Goal: Task Accomplishment & Management: Complete application form

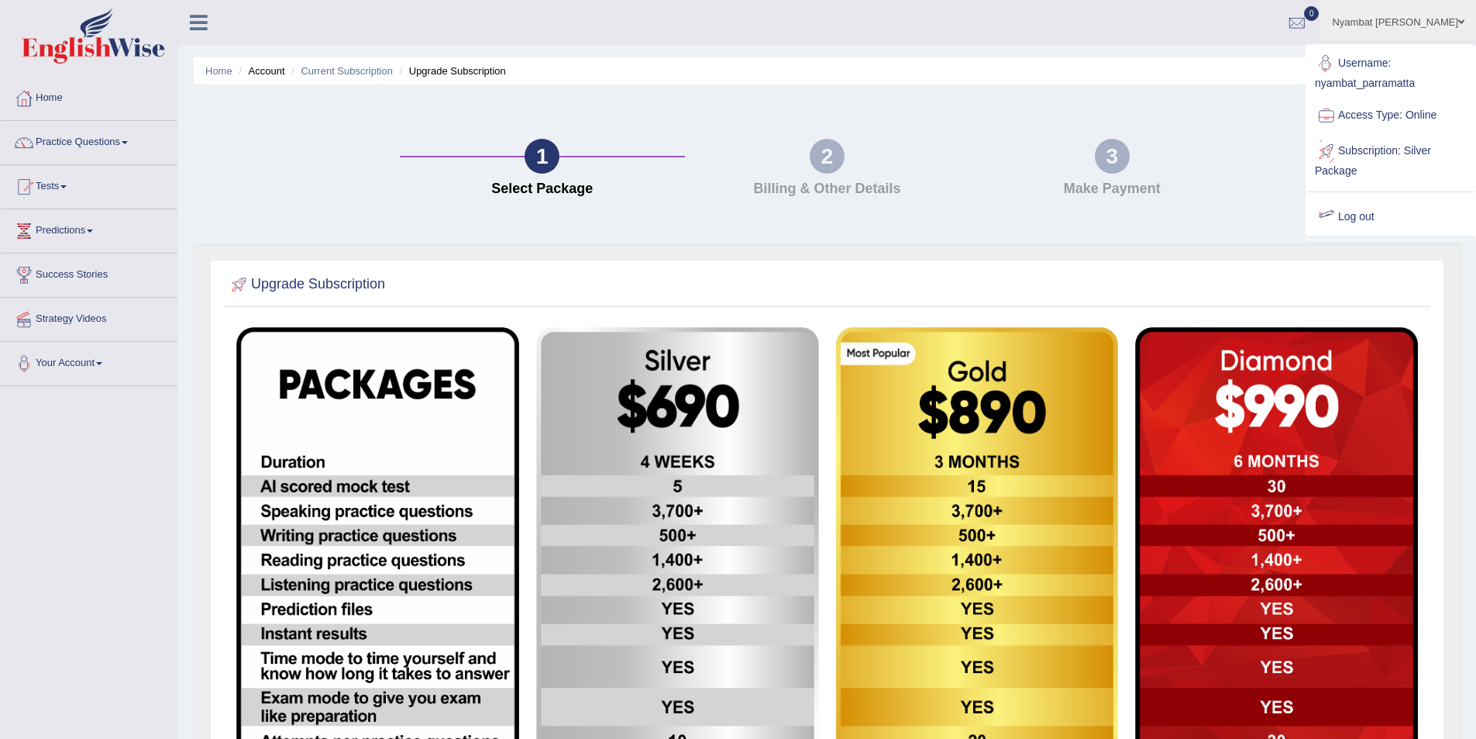
click at [1354, 219] on link "Log out" at bounding box center [1390, 217] width 167 height 36
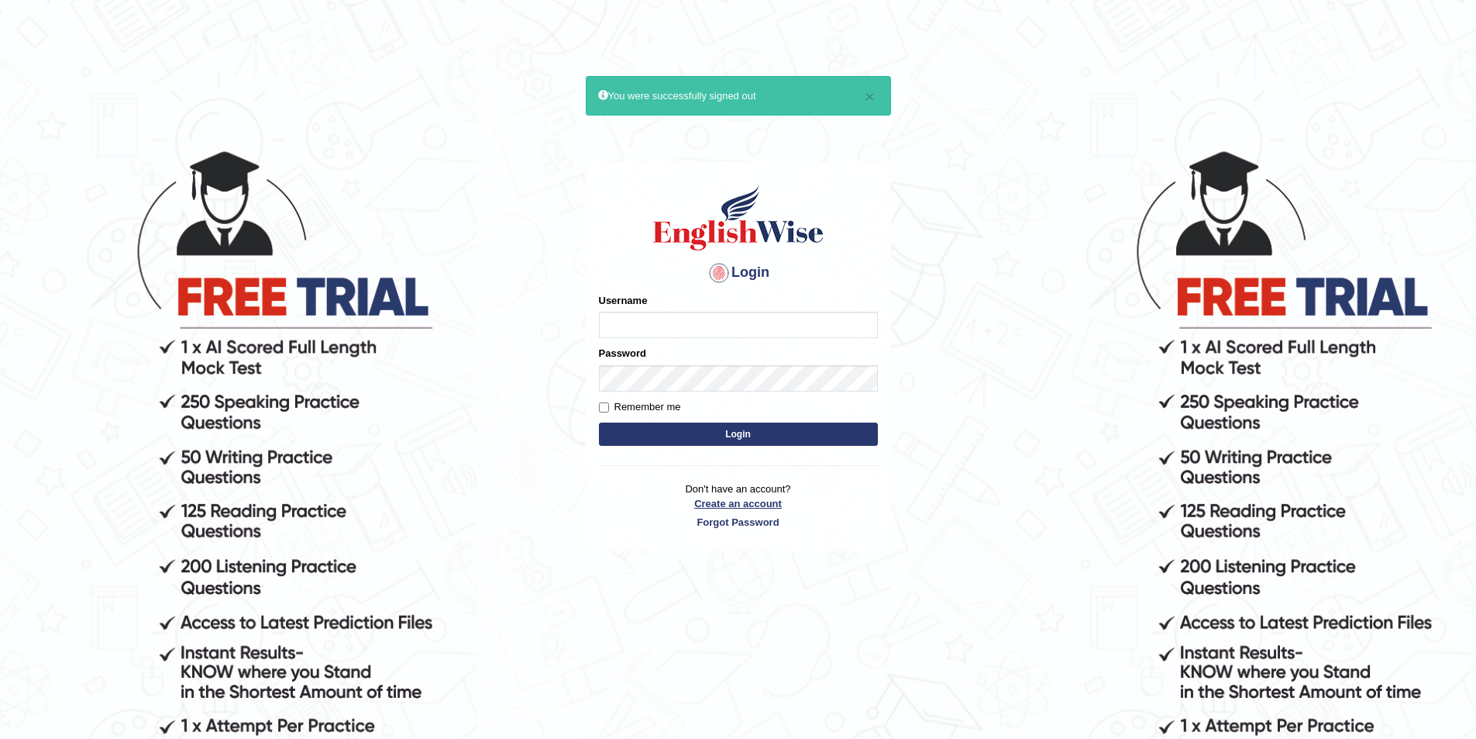
click at [757, 502] on link "Create an account" at bounding box center [738, 503] width 279 height 15
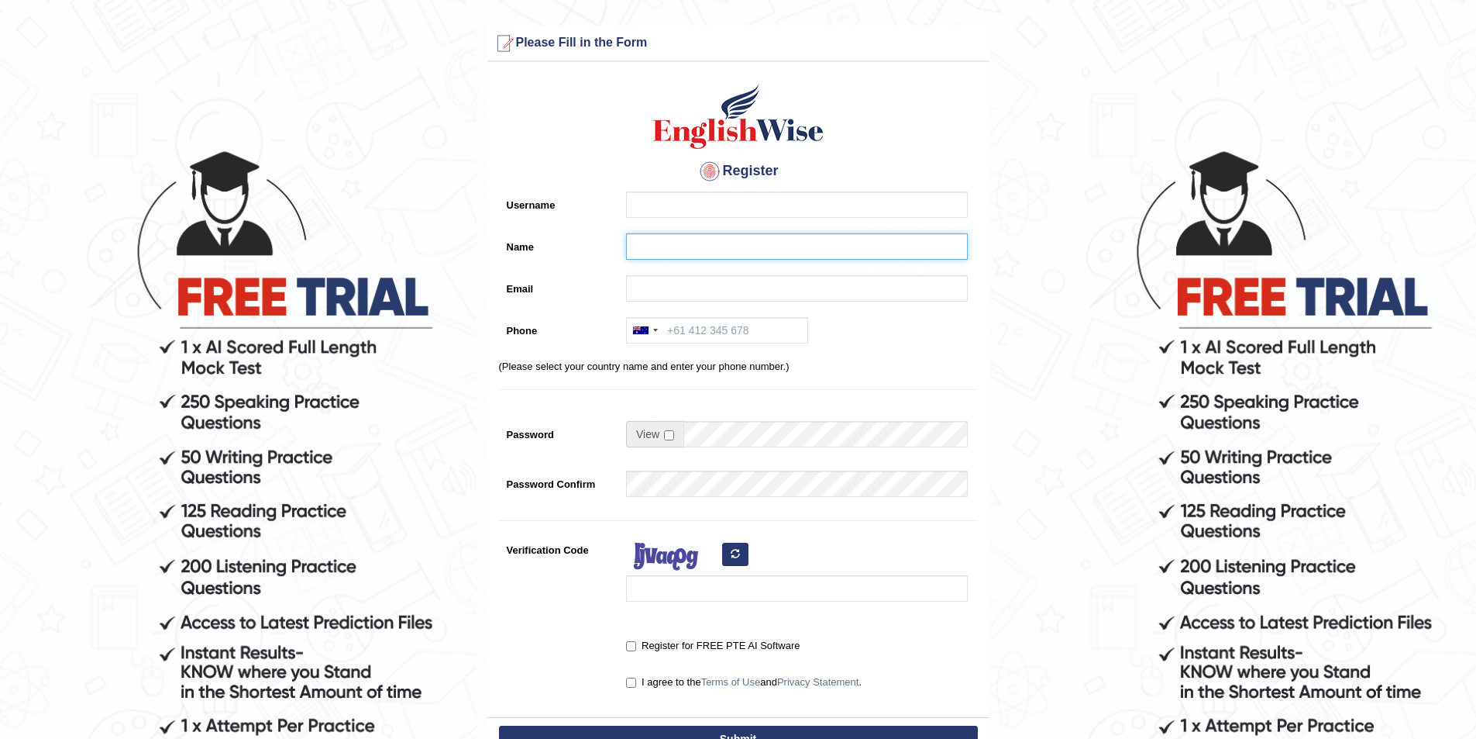
click at [628, 245] on input "Name" at bounding box center [797, 246] width 342 height 26
paste input "PRECIOUS ADHIKARI"
type input "[PERSON_NAME]"
click at [677, 207] on input "Username" at bounding box center [797, 204] width 342 height 26
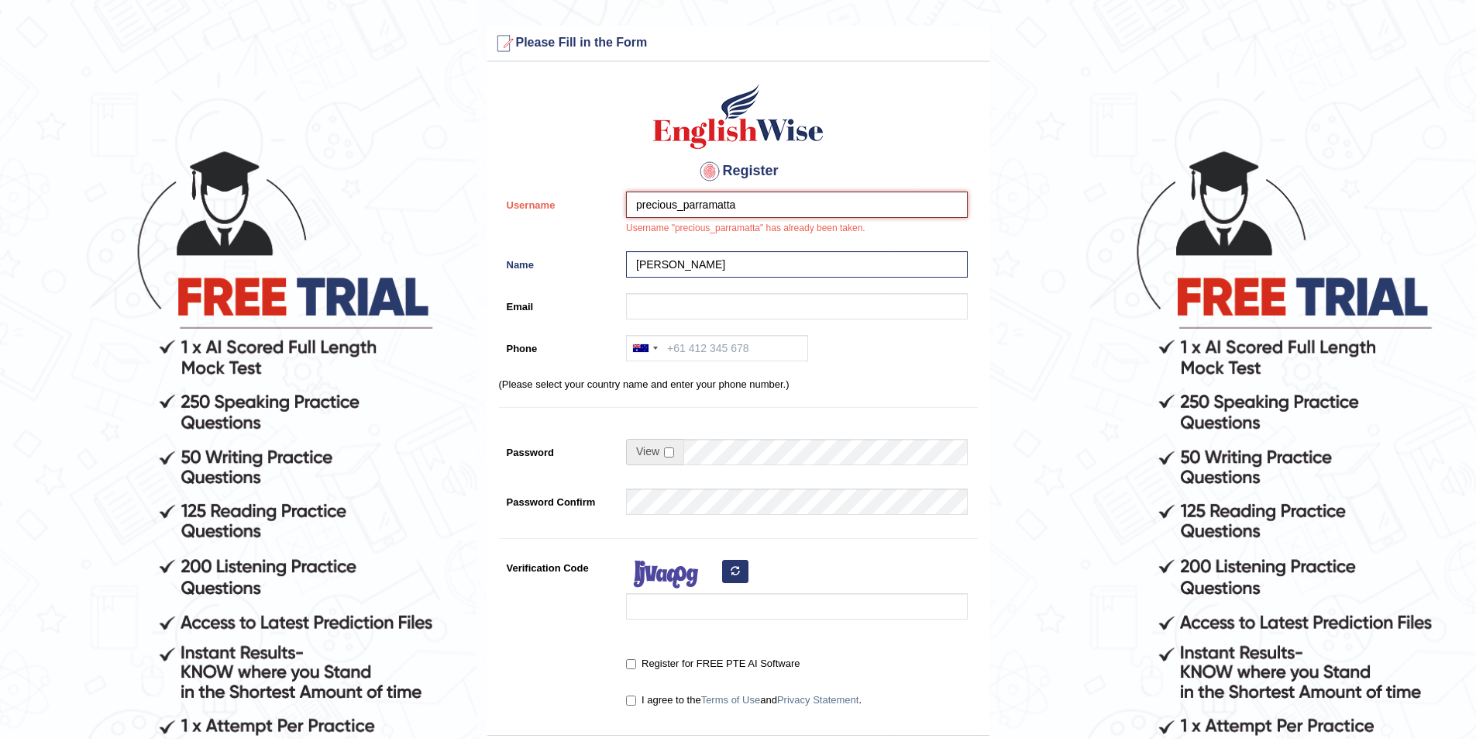
click at [674, 205] on input "precious_parramatta" at bounding box center [797, 204] width 342 height 26
click at [678, 205] on input "precious_parramatta" at bounding box center [797, 204] width 342 height 26
type input "preciousadhikari_parramatta"
click at [661, 298] on input "Email" at bounding box center [797, 306] width 342 height 26
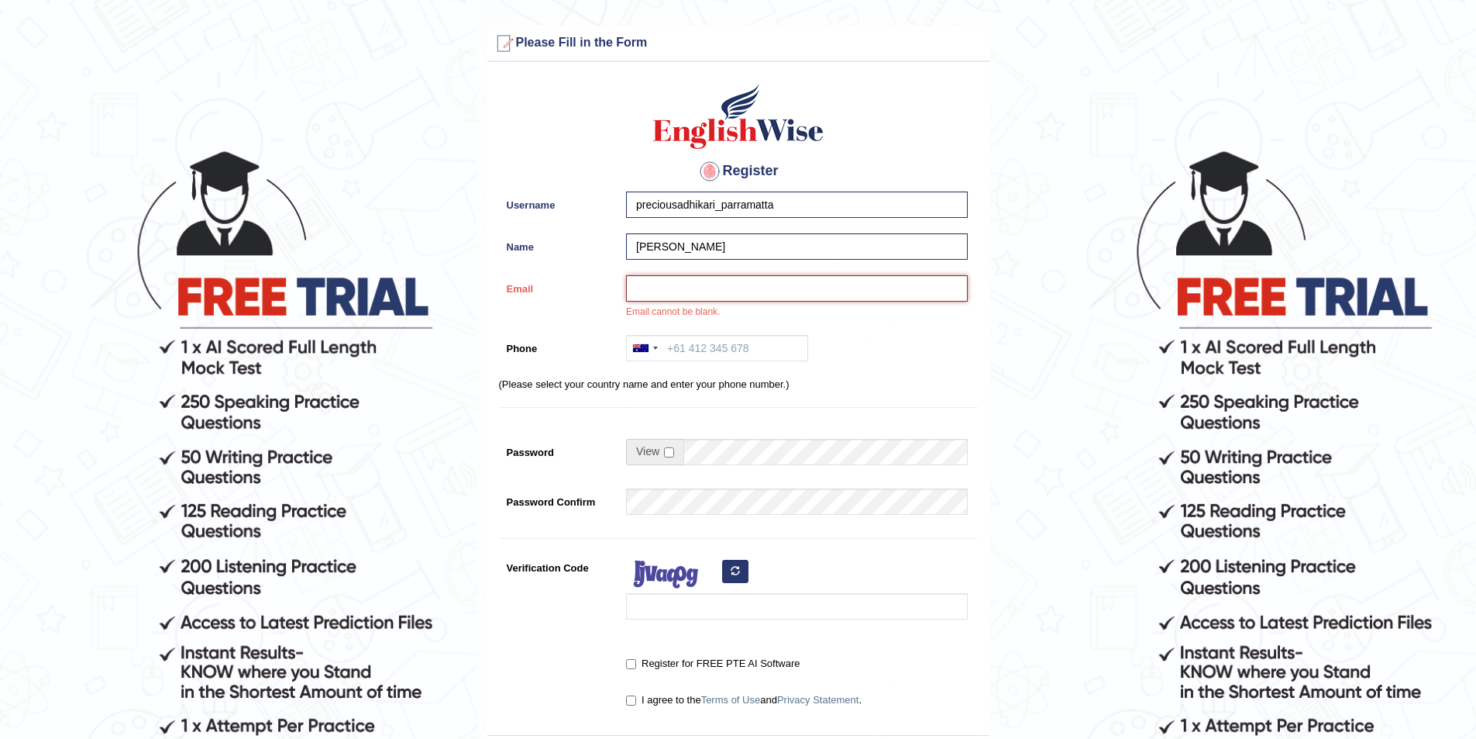
paste input "adhikariprecious012@gmail.com"
type input "adhikariprecious012@gmail.com"
click at [696, 349] on input "Phone" at bounding box center [717, 348] width 182 height 26
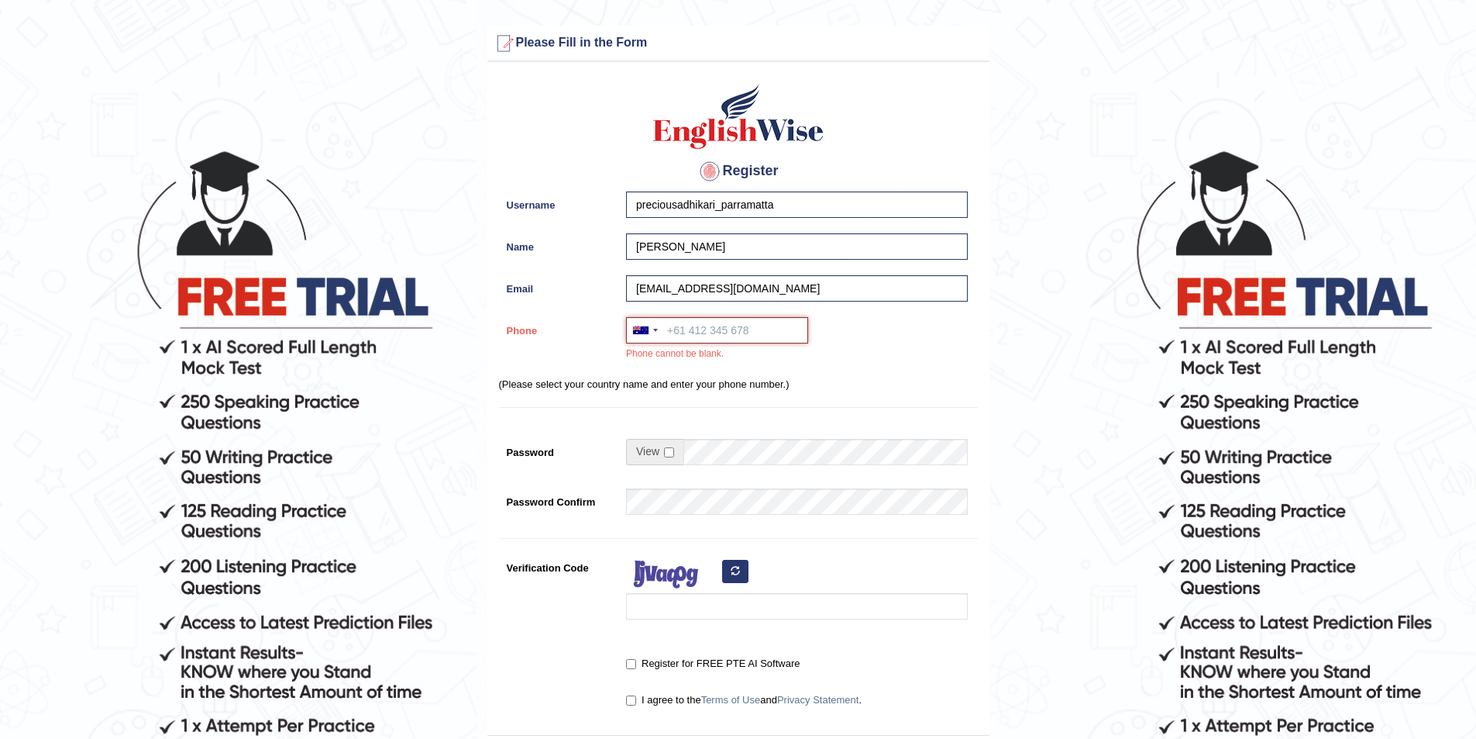
paste input "451025003"
type input "451025003"
click at [666, 453] on input "checkbox" at bounding box center [669, 452] width 10 height 10
checkbox input "true"
click at [695, 453] on input "Password" at bounding box center [826, 452] width 284 height 26
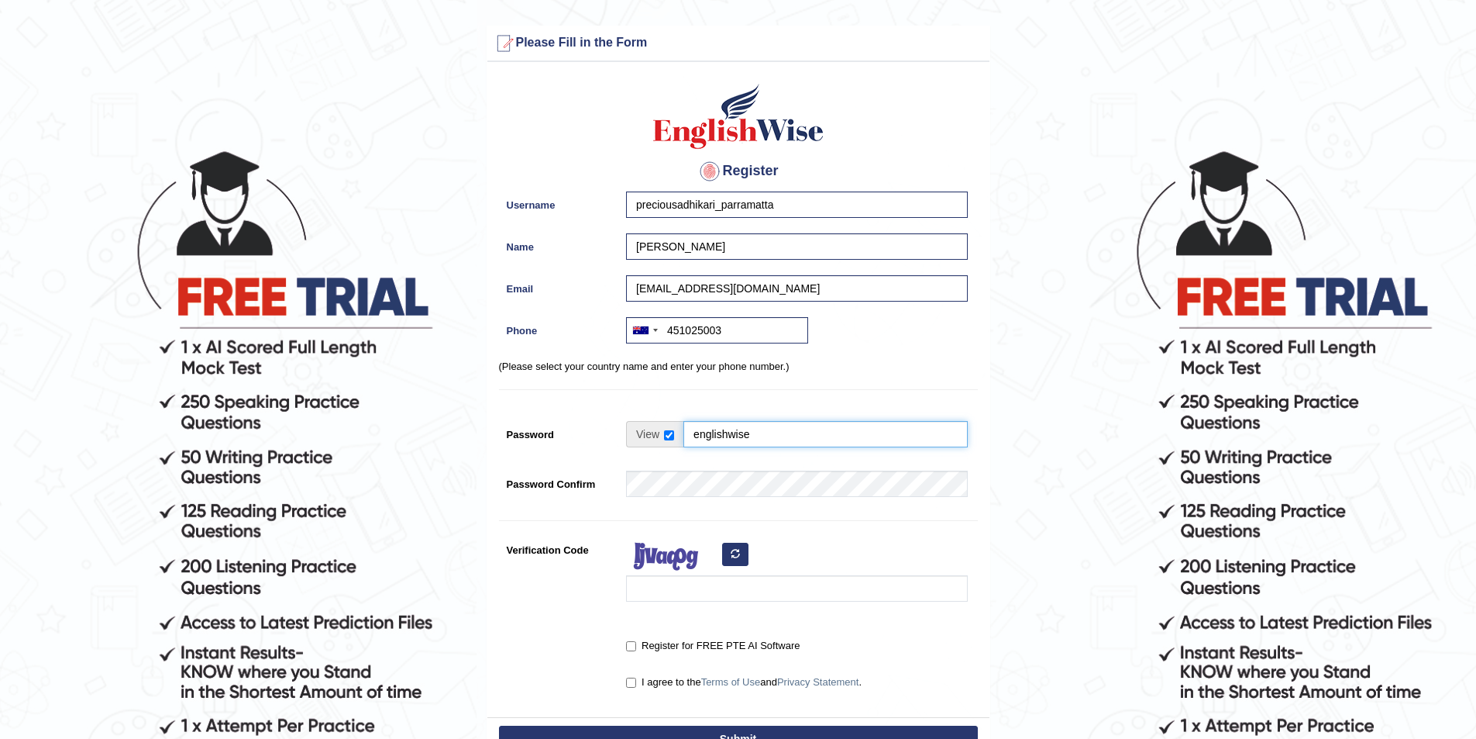
type input "englishwise"
click at [633, 592] on input "Verification Code" at bounding box center [797, 588] width 342 height 26
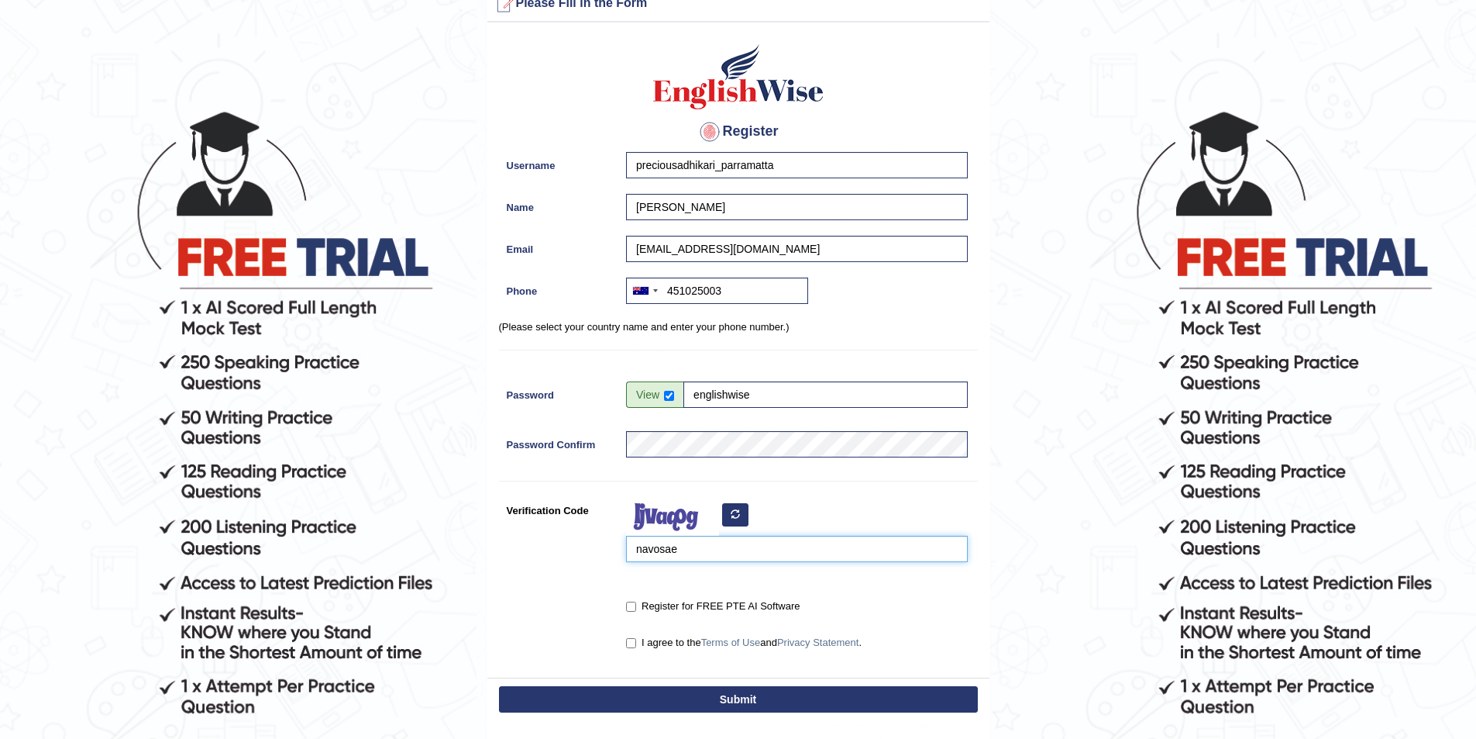
scroll to position [77, 0]
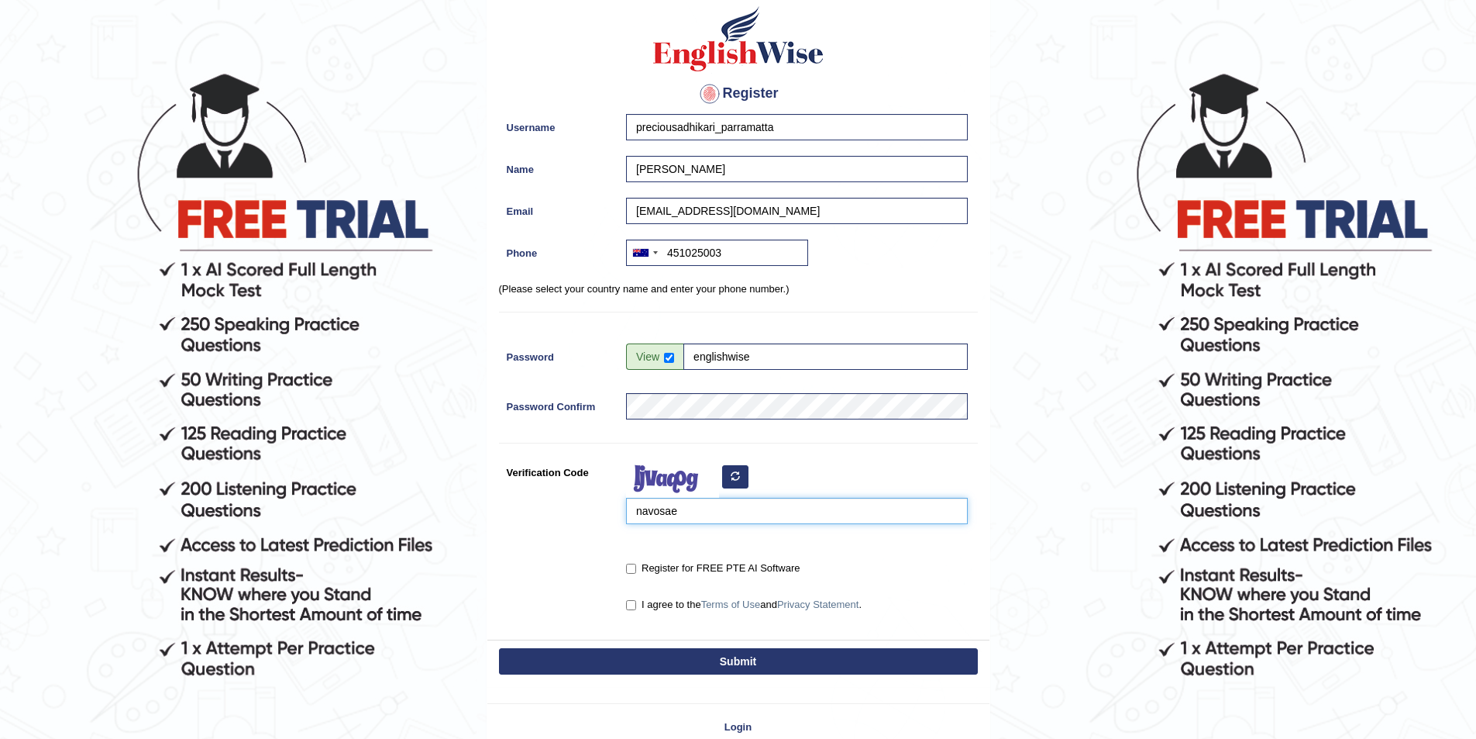
type input "navosae"
click at [631, 570] on input "Register for FREE PTE AI Software" at bounding box center [631, 568] width 10 height 10
checkbox input "true"
click at [628, 606] on input "I agree to the Terms of Use and Privacy Statement ." at bounding box center [631, 605] width 10 height 10
checkbox input "true"
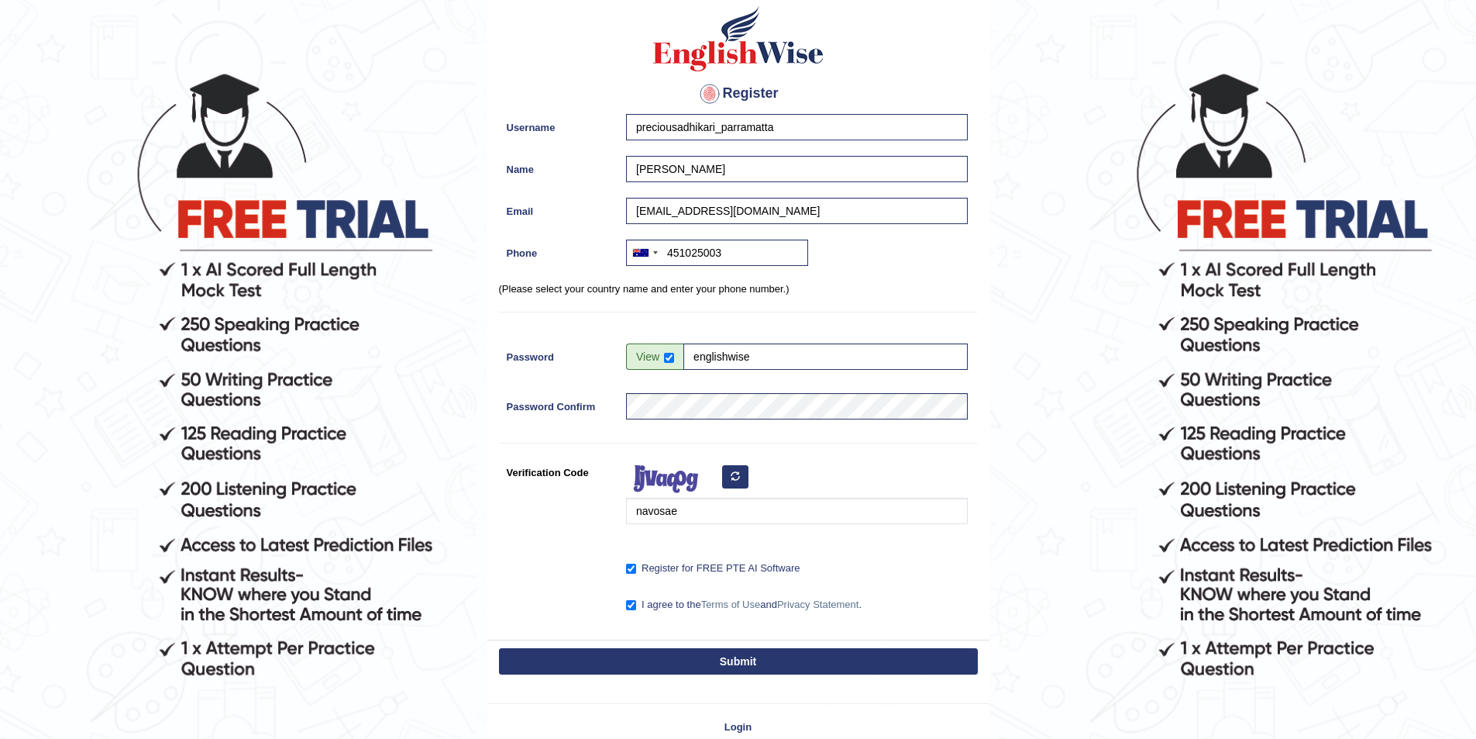
click at [730, 656] on button "Submit" at bounding box center [738, 661] width 479 height 26
type input "+61451025003"
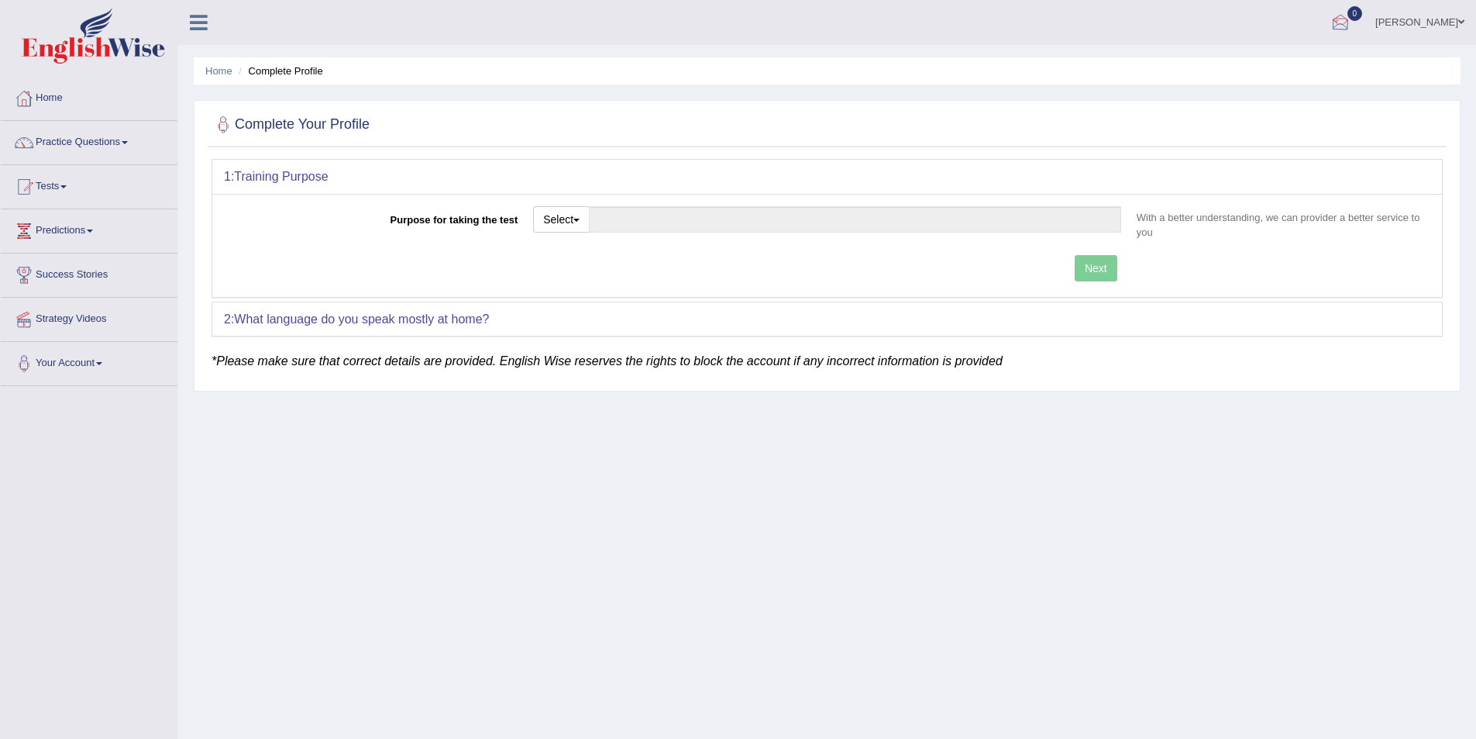
click at [1399, 21] on link "[PERSON_NAME]" at bounding box center [1420, 20] width 112 height 40
click at [1363, 197] on link "Log out" at bounding box center [1390, 202] width 167 height 36
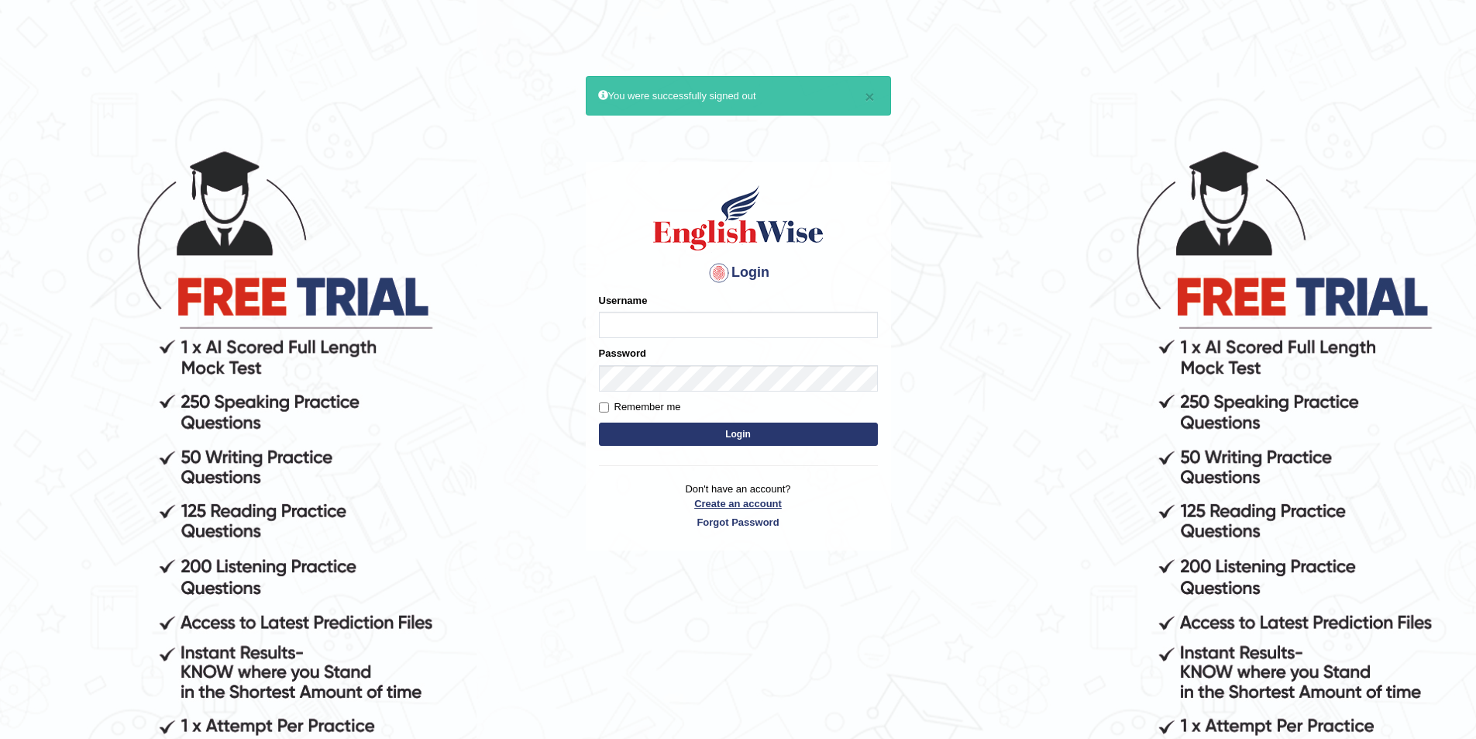
click at [750, 504] on link "Create an account" at bounding box center [738, 503] width 279 height 15
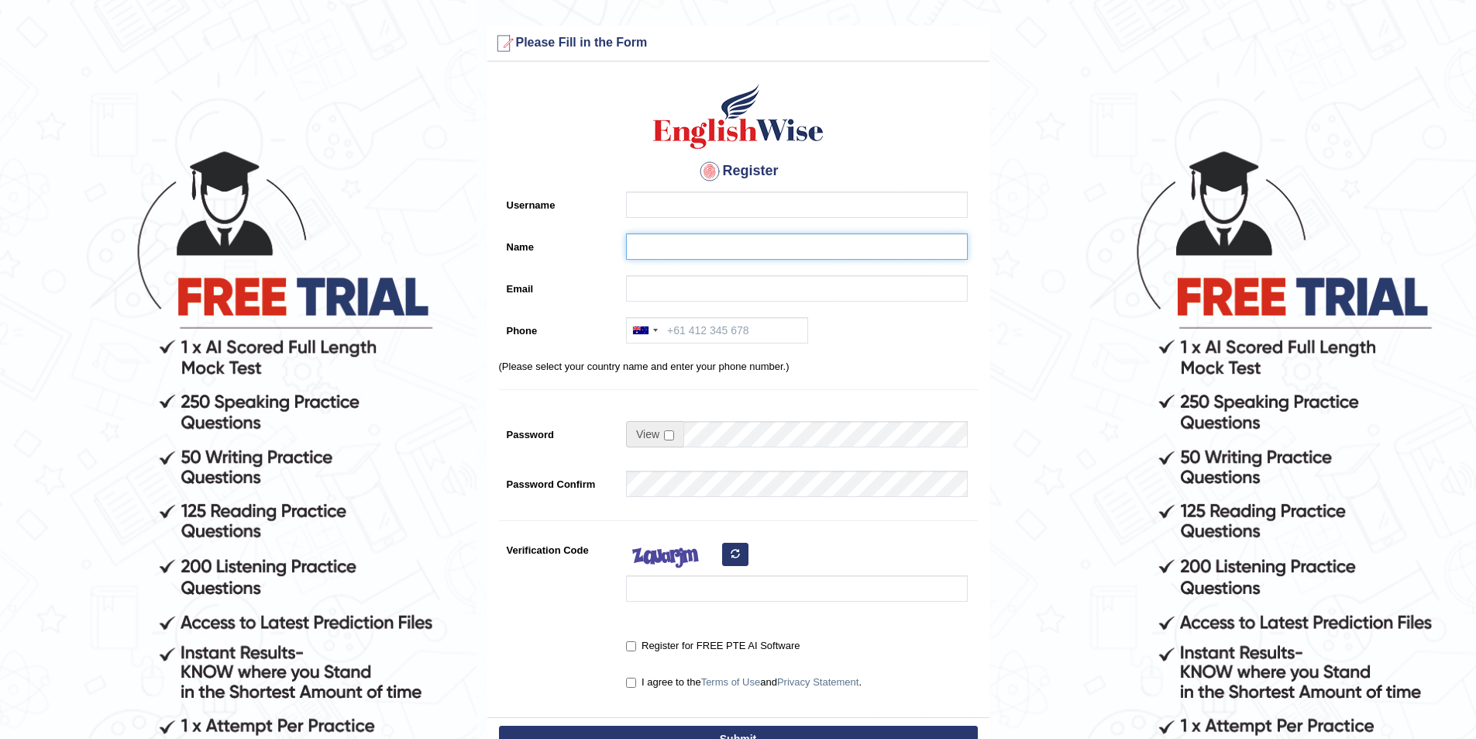
click at [658, 245] on input "Name" at bounding box center [797, 246] width 342 height 26
paste input "[PERSON_NAME]"
type input "[PERSON_NAME]"
click at [655, 205] on input "Username" at bounding box center [797, 204] width 342 height 26
click at [684, 208] on input "sulav_parramatta" at bounding box center [797, 204] width 342 height 26
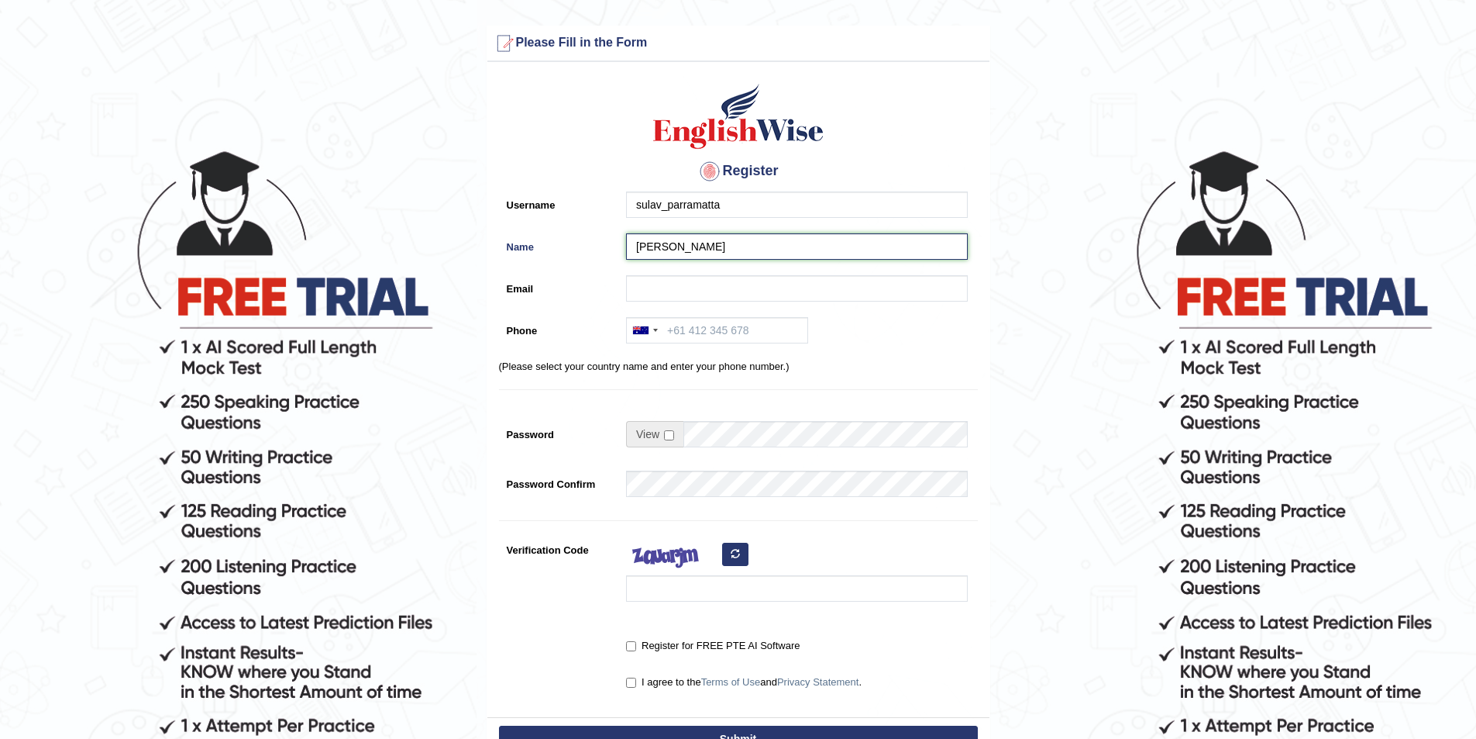
click at [728, 248] on input "Sulav Dulal" at bounding box center [797, 246] width 342 height 26
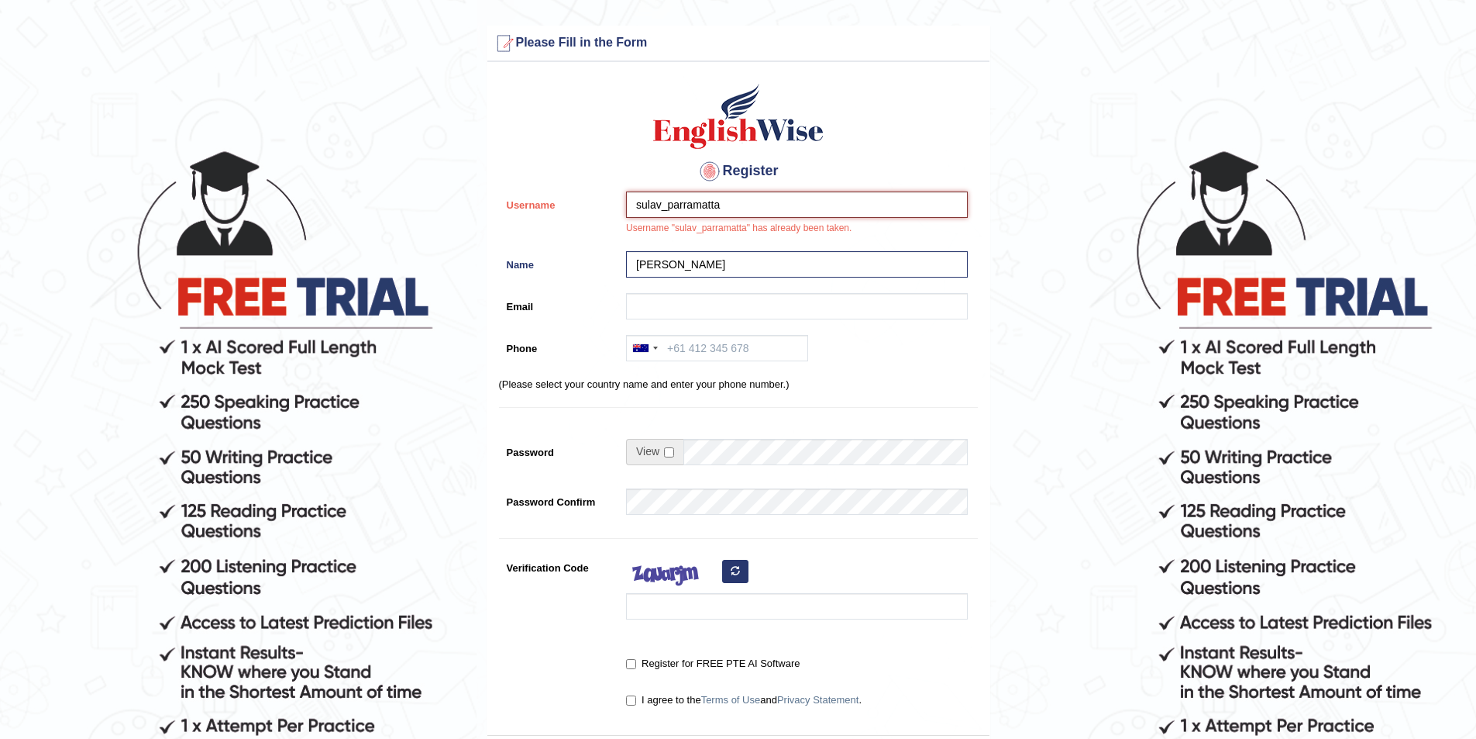
click at [661, 203] on input "sulav_parramatta" at bounding box center [797, 204] width 342 height 26
type input "sulavdulal_parramatta"
click at [663, 298] on input "Email" at bounding box center [797, 306] width 342 height 26
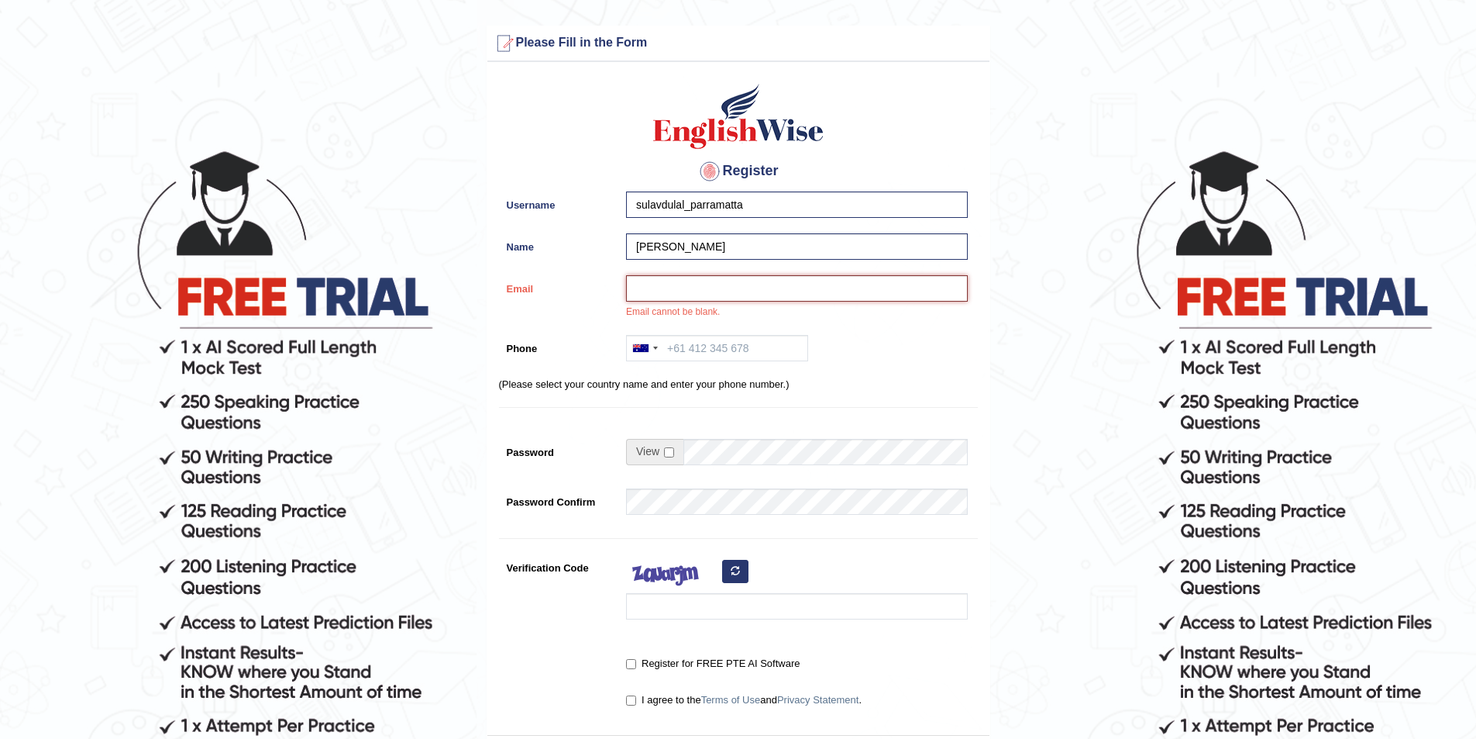
paste input "sulavdulal.24@gmail.com"
type input "sulavdulal.24@gmail.com"
click at [673, 346] on input "Phone" at bounding box center [717, 348] width 182 height 26
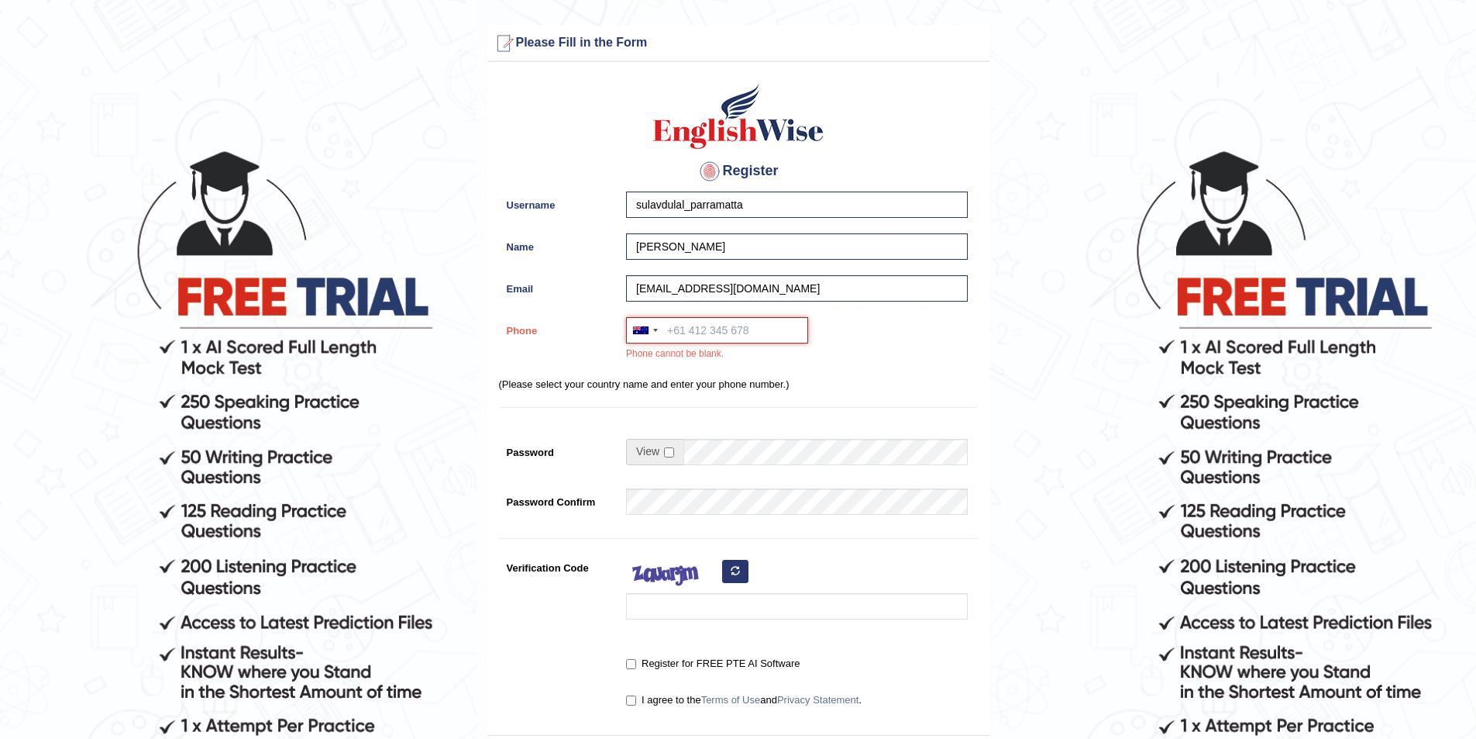
paste input "0416731565"
type input "0416731565"
click at [666, 449] on input "checkbox" at bounding box center [669, 452] width 10 height 10
checkbox input "true"
click at [717, 456] on input "Password" at bounding box center [826, 452] width 284 height 26
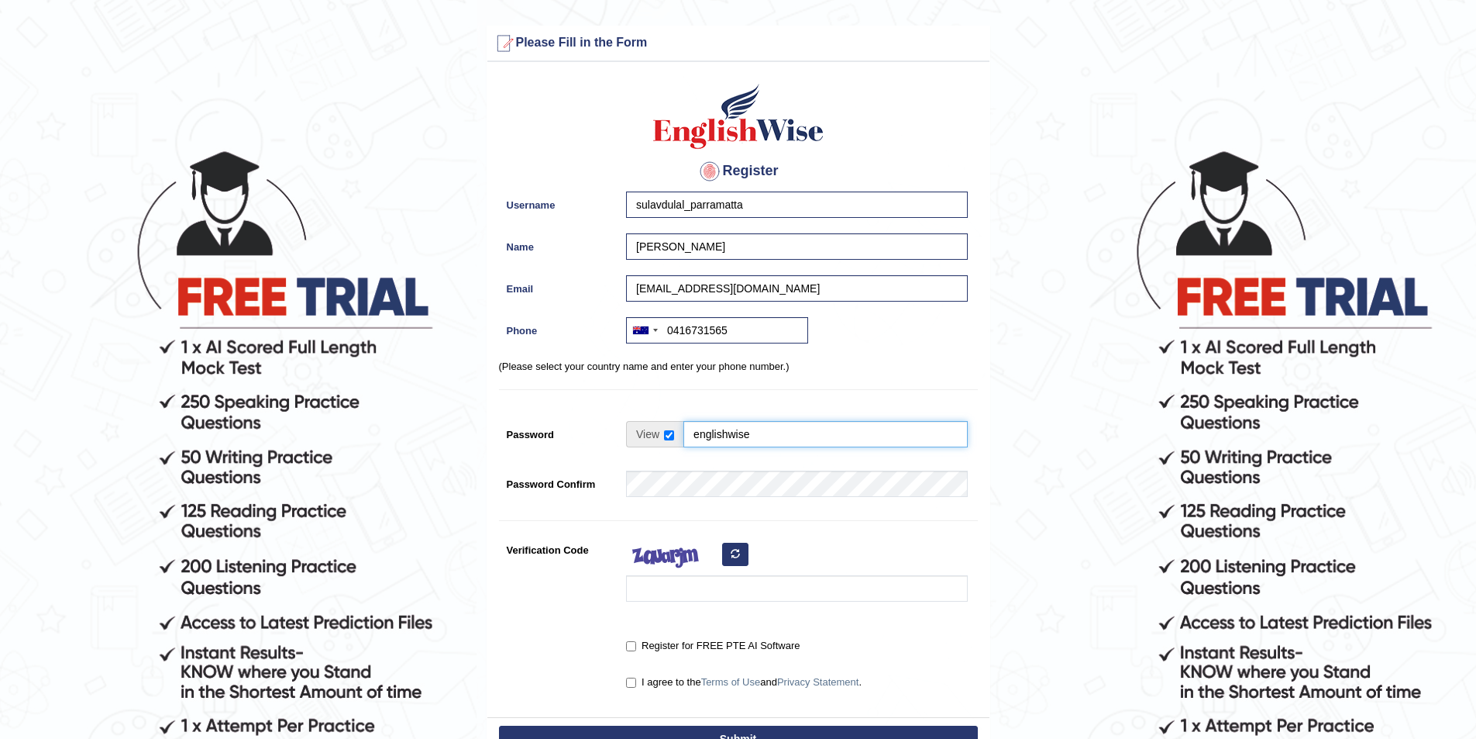
type input "englishwise"
click at [663, 601] on input "Verification Code" at bounding box center [797, 588] width 342 height 26
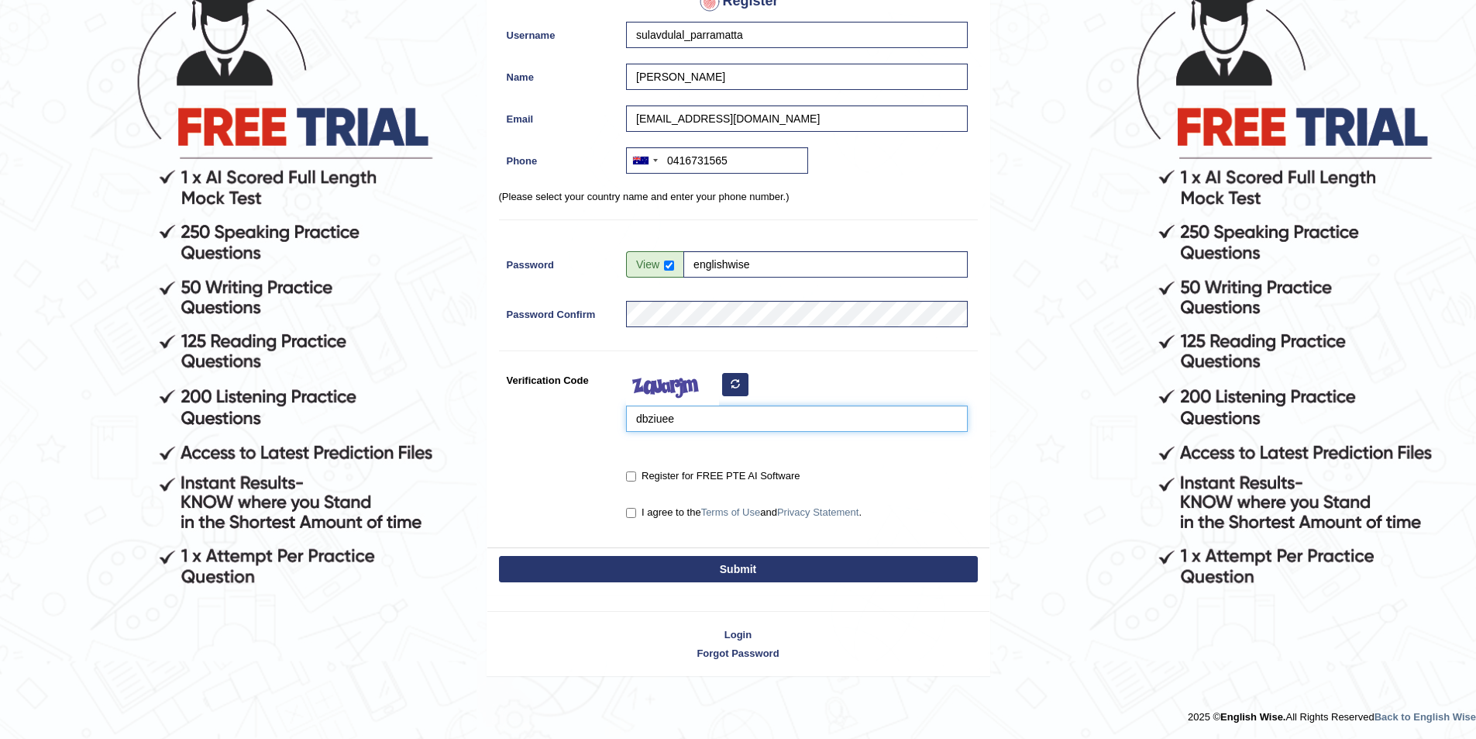
scroll to position [170, 0]
type input "dbziuee"
click at [628, 463] on div "Register for FREE PTE AI Software" at bounding box center [797, 472] width 342 height 21
click at [629, 477] on input "Register for FREE PTE AI Software" at bounding box center [631, 475] width 10 height 10
checkbox input "true"
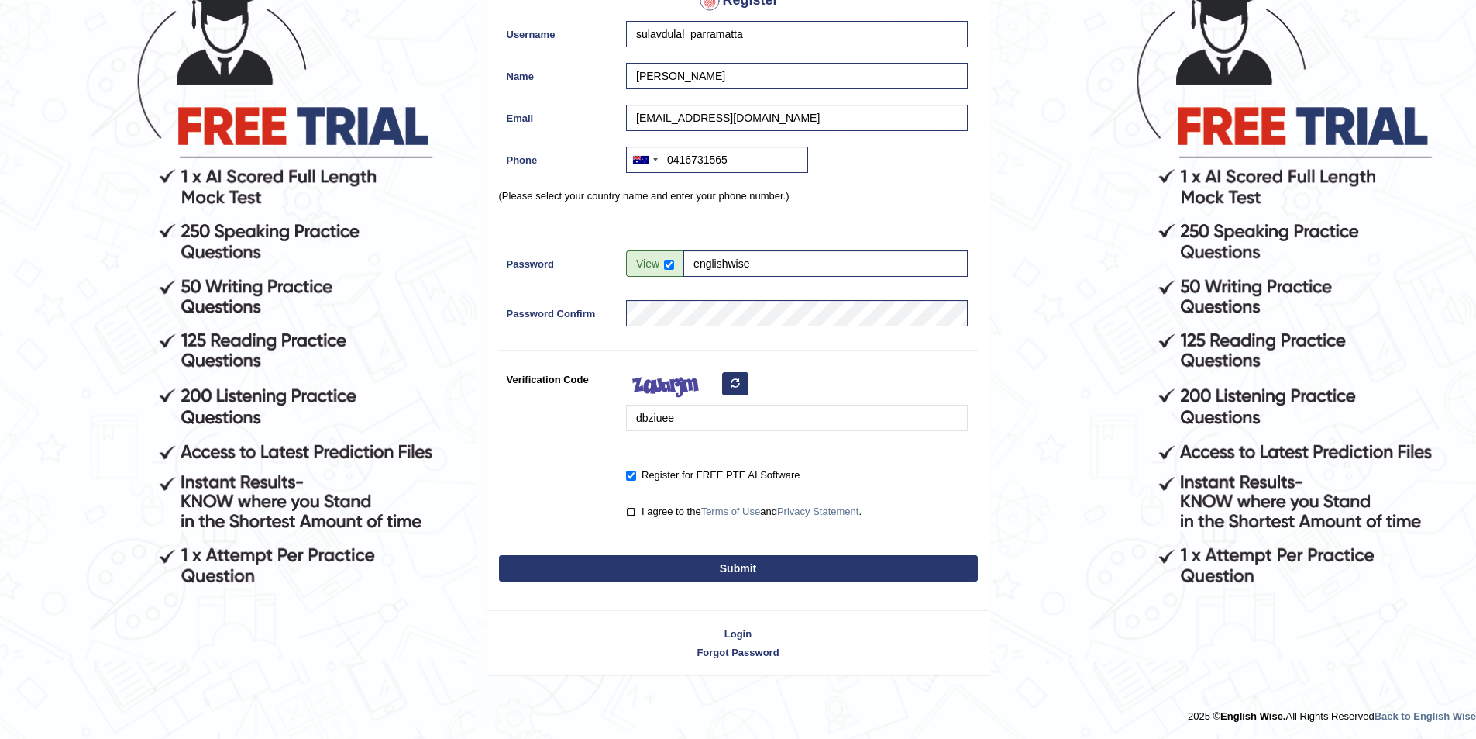
click at [629, 515] on input "I agree to the Terms of Use and Privacy Statement ." at bounding box center [631, 512] width 10 height 10
checkbox input "true"
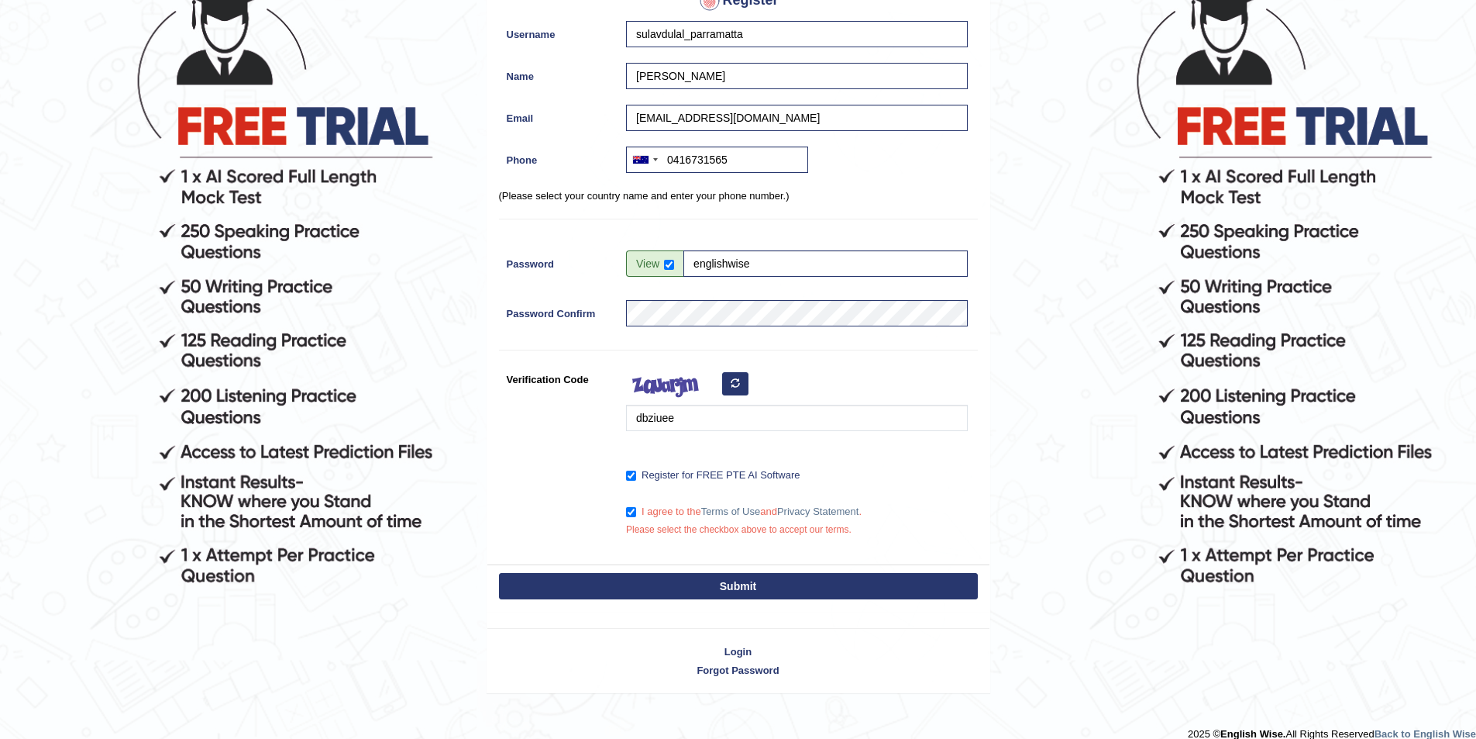
click at [663, 573] on button "Submit" at bounding box center [738, 586] width 479 height 26
type input "+61416731565"
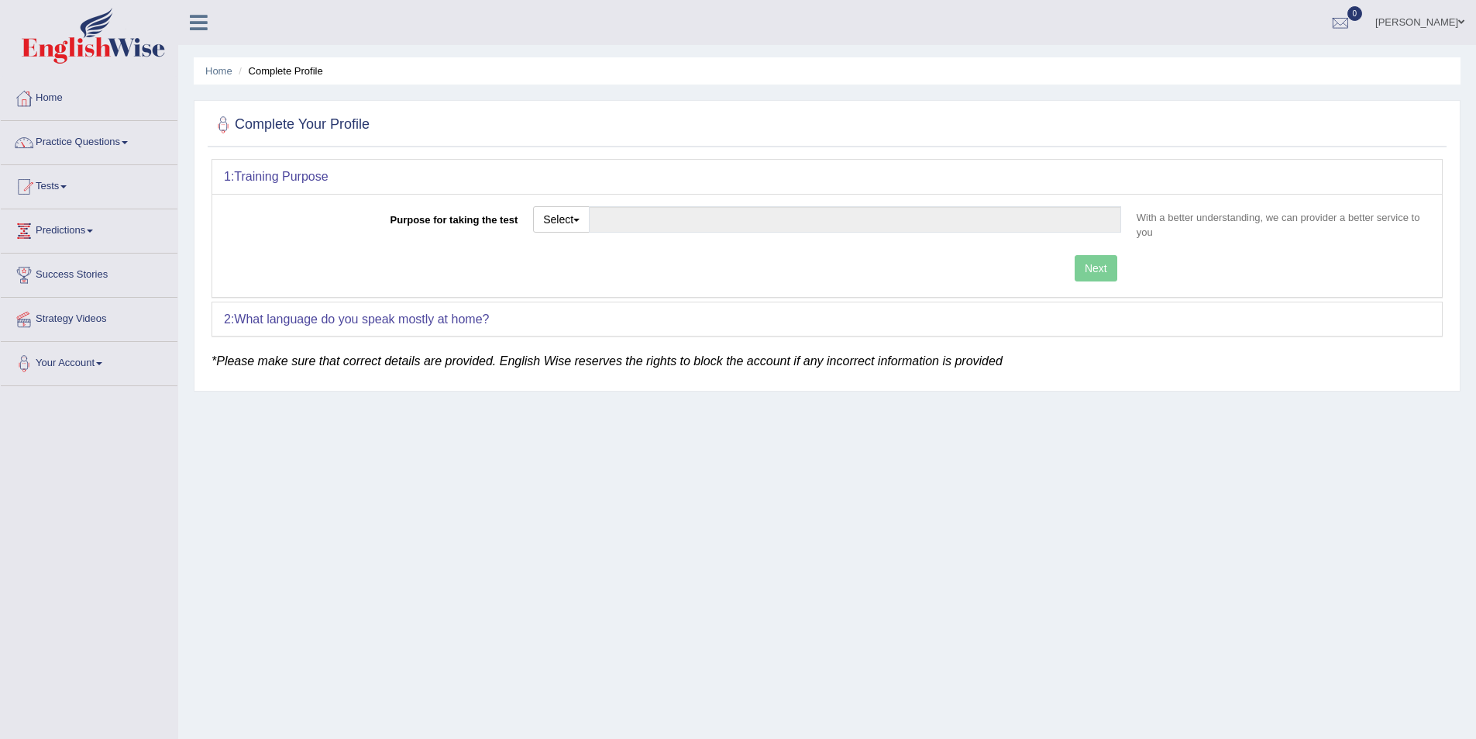
click at [1413, 17] on link "[PERSON_NAME]" at bounding box center [1420, 20] width 112 height 40
click at [1366, 200] on link "Log out" at bounding box center [1390, 202] width 167 height 36
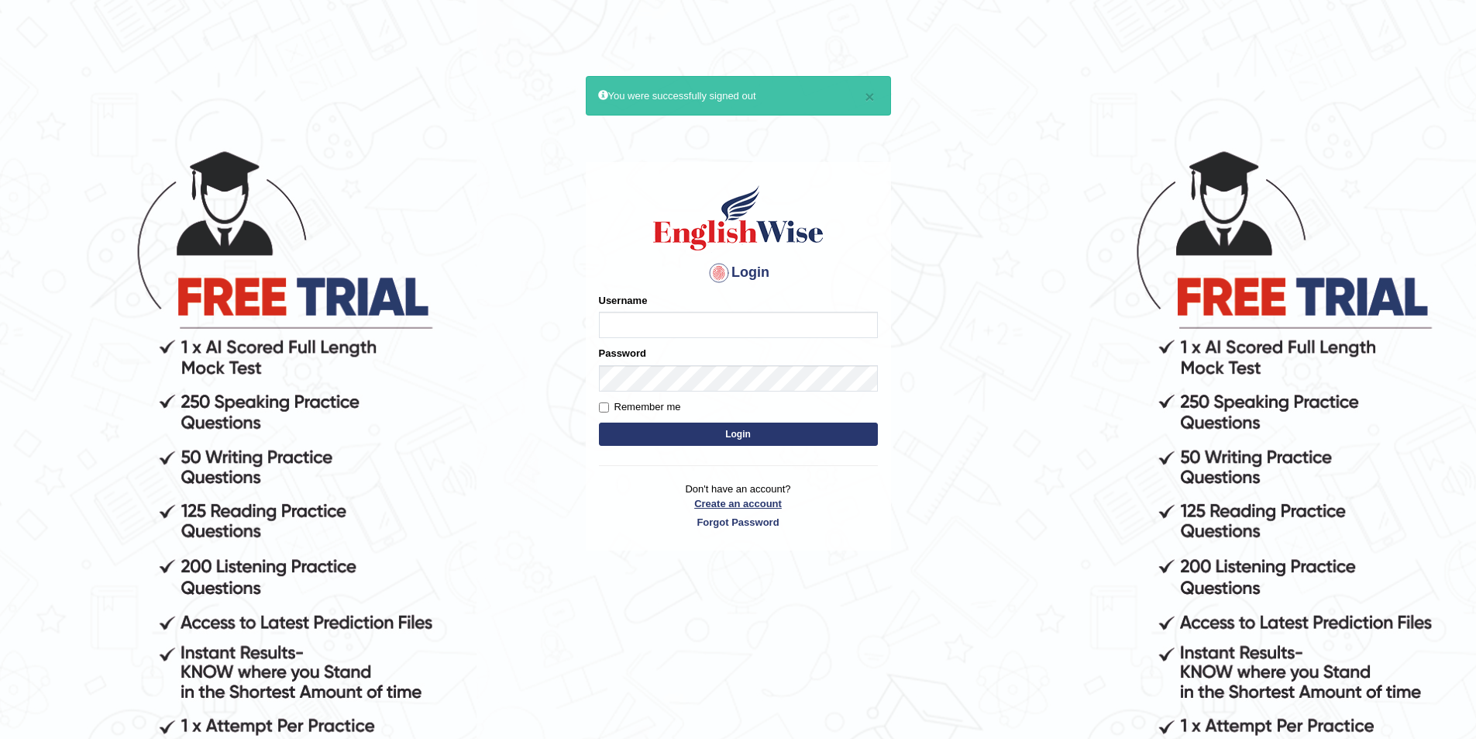
click at [728, 502] on link "Create an account" at bounding box center [738, 503] width 279 height 15
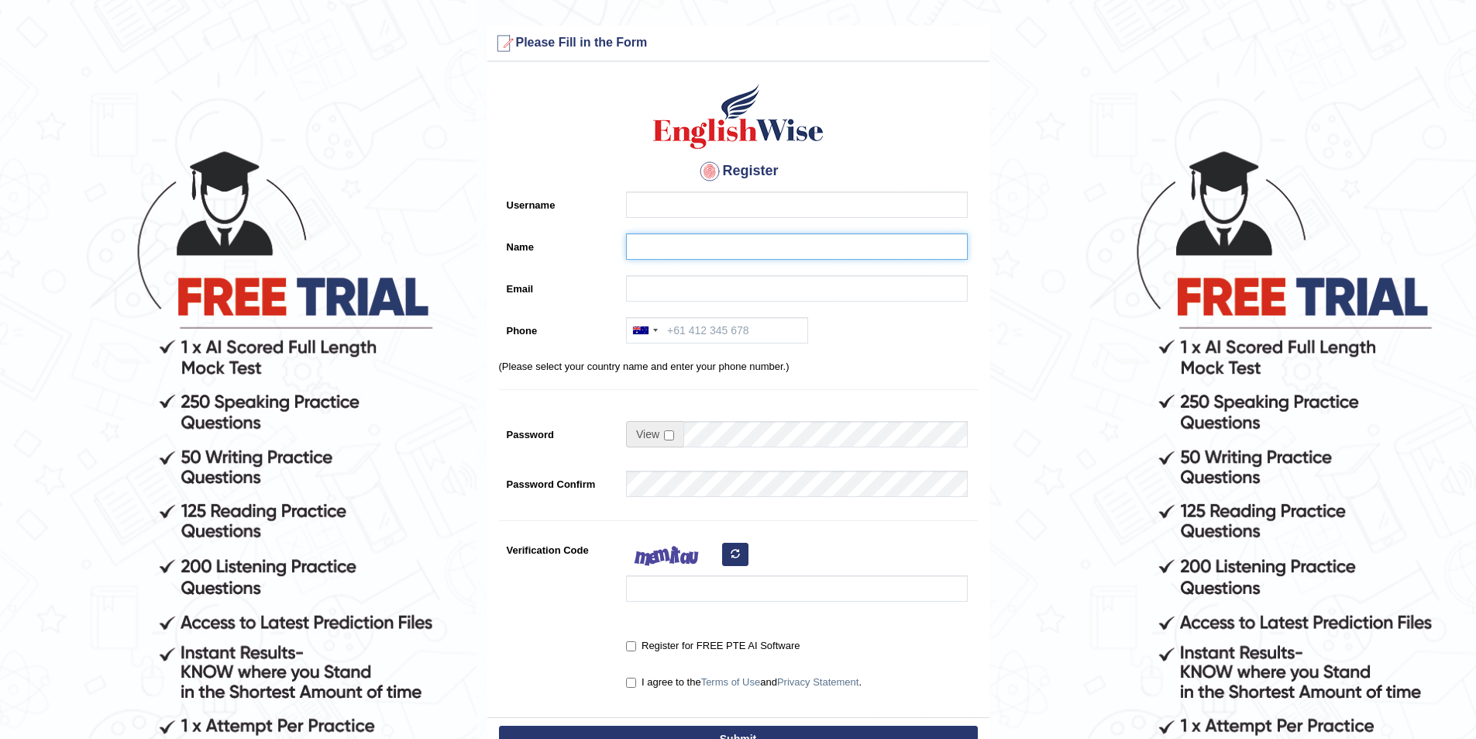
click at [672, 242] on input "Name" at bounding box center [797, 246] width 342 height 26
paste input "[PERSON_NAME]"
type input "[PERSON_NAME]"
click at [659, 215] on input "Username" at bounding box center [797, 204] width 342 height 26
type input "dilgi_parramatta"
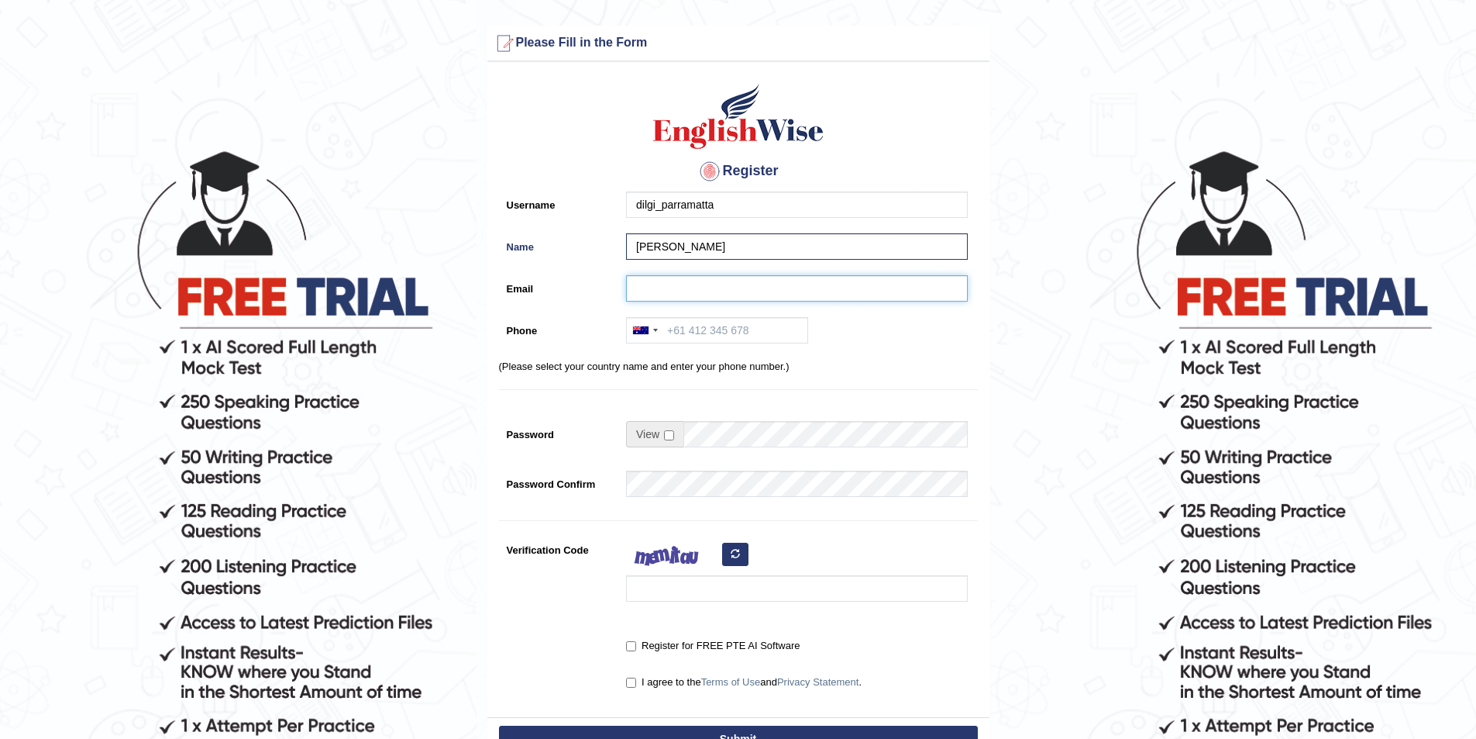
click at [653, 290] on input "Email" at bounding box center [797, 288] width 342 height 26
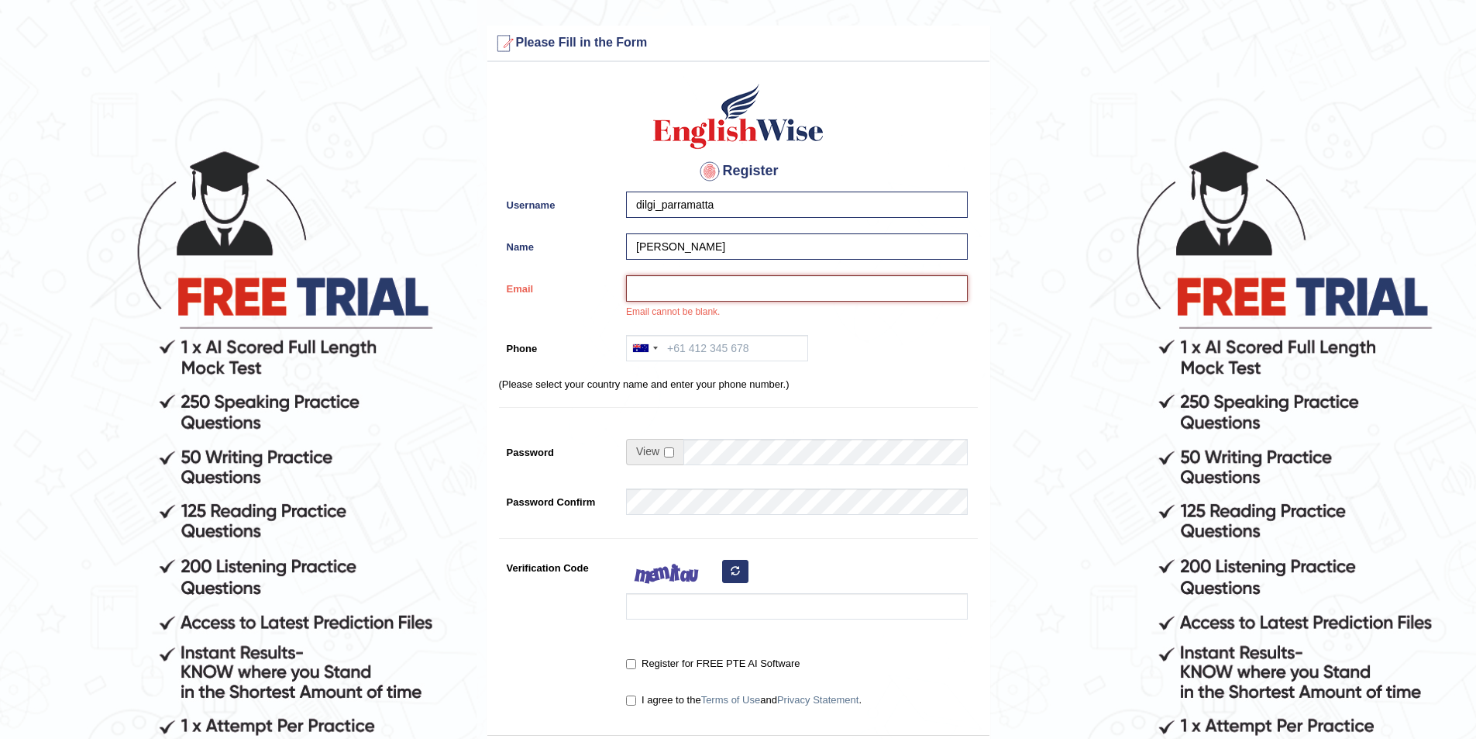
paste input "[EMAIL_ADDRESS][DOMAIN_NAME]"
type input "[EMAIL_ADDRESS][DOMAIN_NAME]"
click at [701, 341] on input "Phone" at bounding box center [717, 348] width 182 height 26
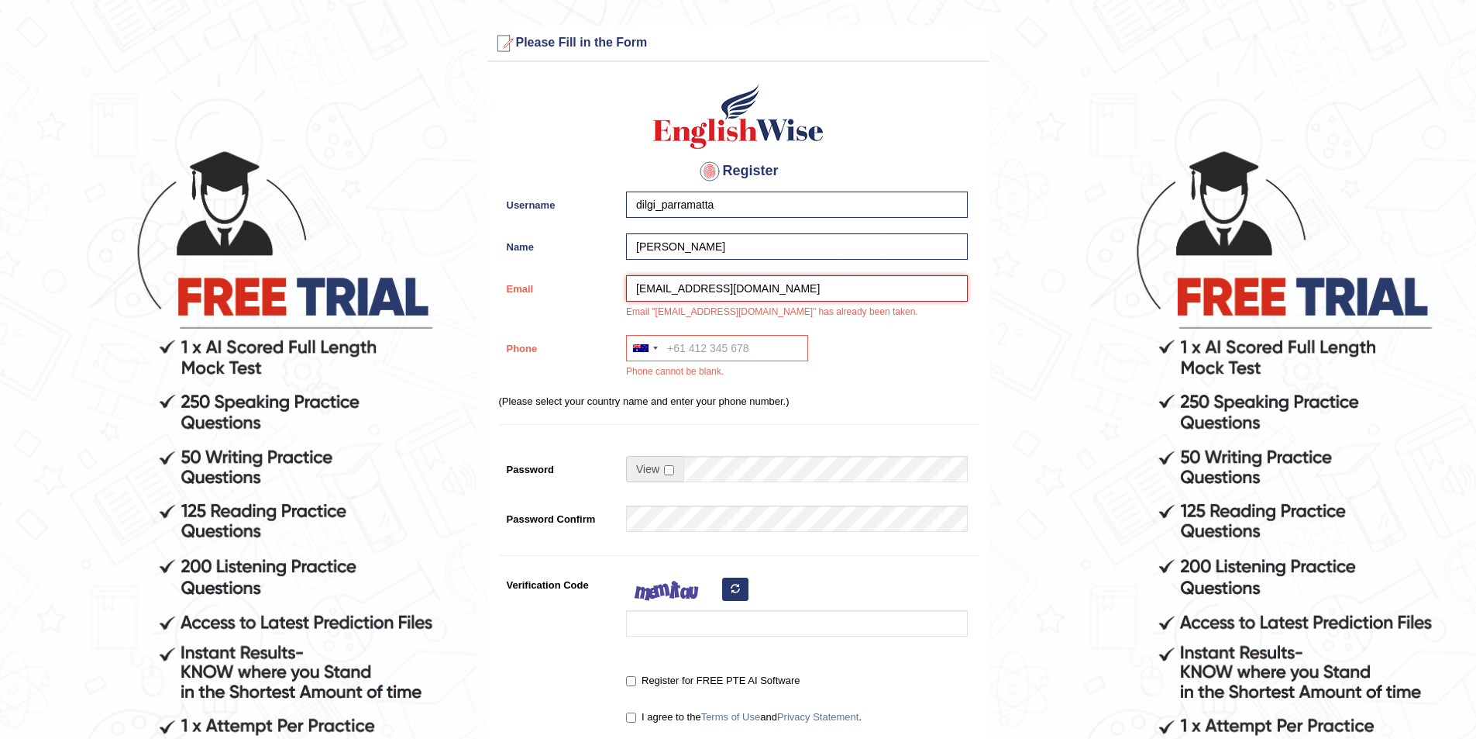
drag, startPoint x: 759, startPoint y: 287, endPoint x: 529, endPoint y: 292, distance: 229.4
click at [529, 292] on div "Email [EMAIL_ADDRESS][DOMAIN_NAME] Email "[EMAIL_ADDRESS][DOMAIN_NAME]" has alr…" at bounding box center [738, 301] width 479 height 52
